Goal: Task Accomplishment & Management: Complete application form

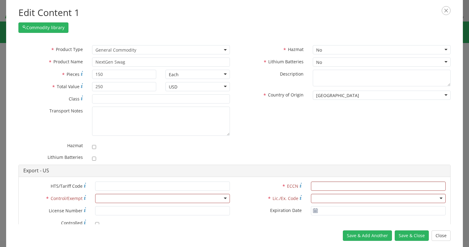
select select "COMMODITY"
click at [443, 10] on icon "button" at bounding box center [445, 10] width 9 height 9
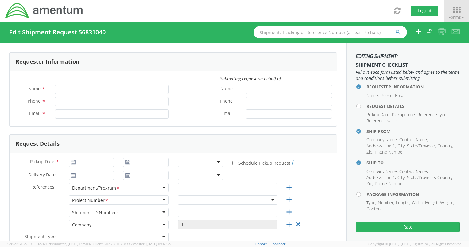
type input "[PERSON_NAME]"
type input "[PHONE_NUMBER]"
type input "[EMAIL_ADDRESS][PERSON_NAME][DOMAIN_NAME]"
type input "09/16/2025"
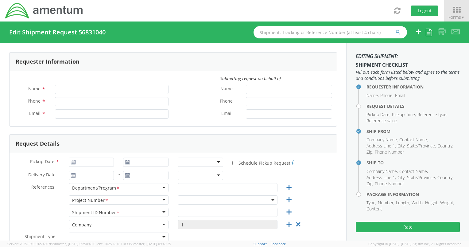
type input "TM&C"
type input "Regular"
select select
type input "Amentum (Early Careers)"
type input "[STREET_ADDRESS][PERSON_NAME]"
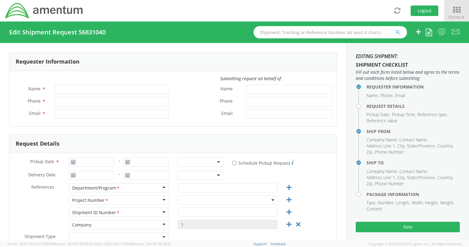
type input "Unit 2205"
type input "[GEOGRAPHIC_DATA]"
type input "22312"
type input "[PERSON_NAME]"
type input "[PHONE_NUMBER]"
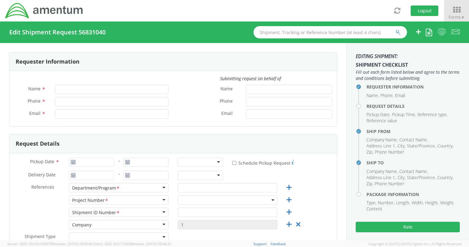
type input "[EMAIL_ADDRESS][PERSON_NAME][DOMAIN_NAME]"
select select
type input "Amentum (NextGen [GEOGRAPHIC_DATA])"
type input "[GEOGRAPHIC_DATA], 601"
type input "Faraday St, [PERSON_NAME]"
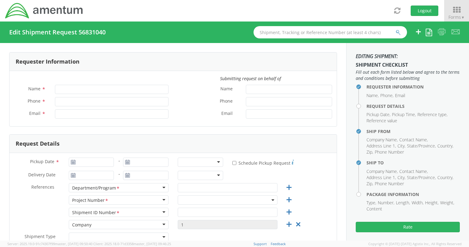
type input "Warrington WA3 6GN"
type input "[PERSON_NAME]"
type input "[PHONE_NUMBER]"
type input "[PERSON_NAME][EMAIL_ADDRESS][PERSON_NAME][DOMAIN_NAME]"
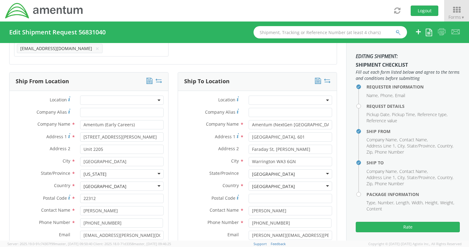
scroll to position [215, 0]
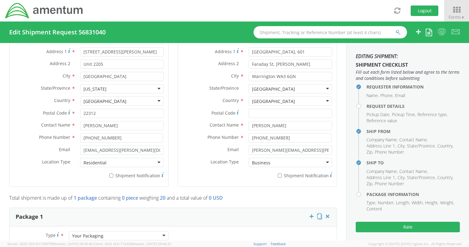
select select "ADMN.705429.HRXXX"
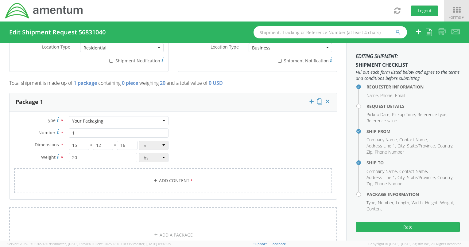
scroll to position [491, 0]
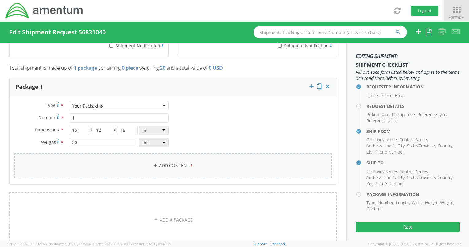
click at [178, 159] on link "Add Content *" at bounding box center [173, 165] width 318 height 25
select select
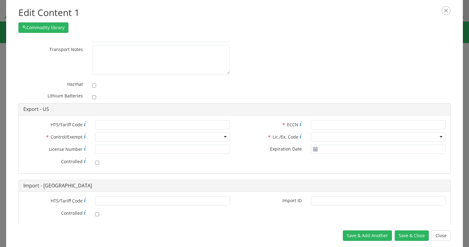
scroll to position [74, 0]
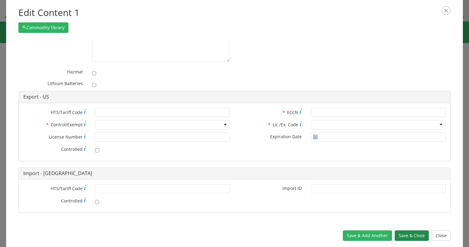
click at [402, 232] on button "Save & Close" at bounding box center [411, 235] width 34 height 10
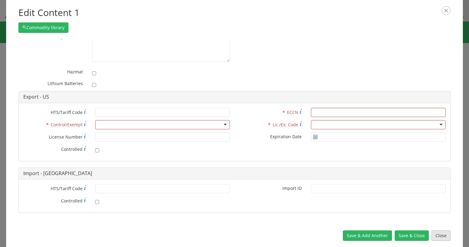
click at [433, 237] on button "Close" at bounding box center [440, 235] width 19 height 10
